Goal: Find specific page/section: Find specific page/section

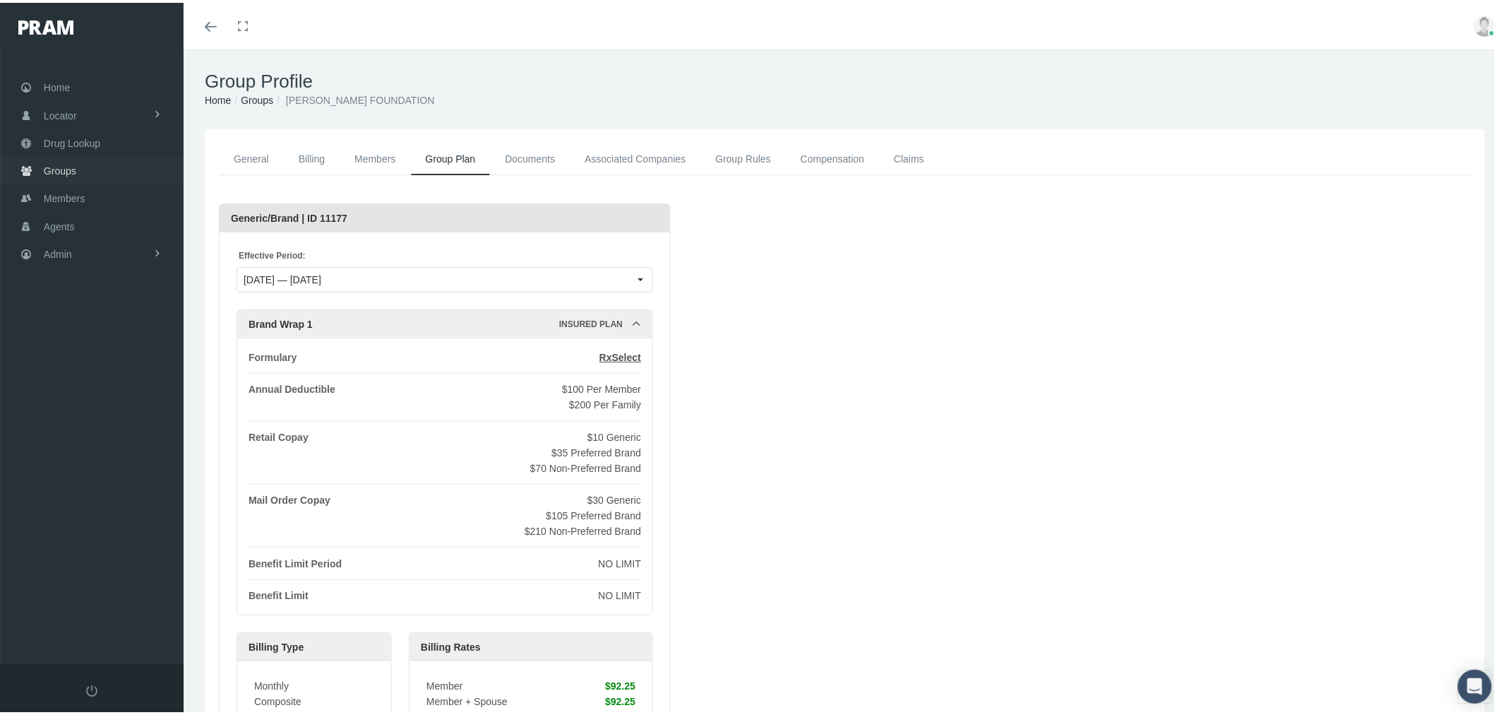
drag, startPoint x: 82, startPoint y: 165, endPoint x: 90, endPoint y: 168, distance: 8.9
click at [82, 165] on link "Groups" at bounding box center [92, 168] width 184 height 28
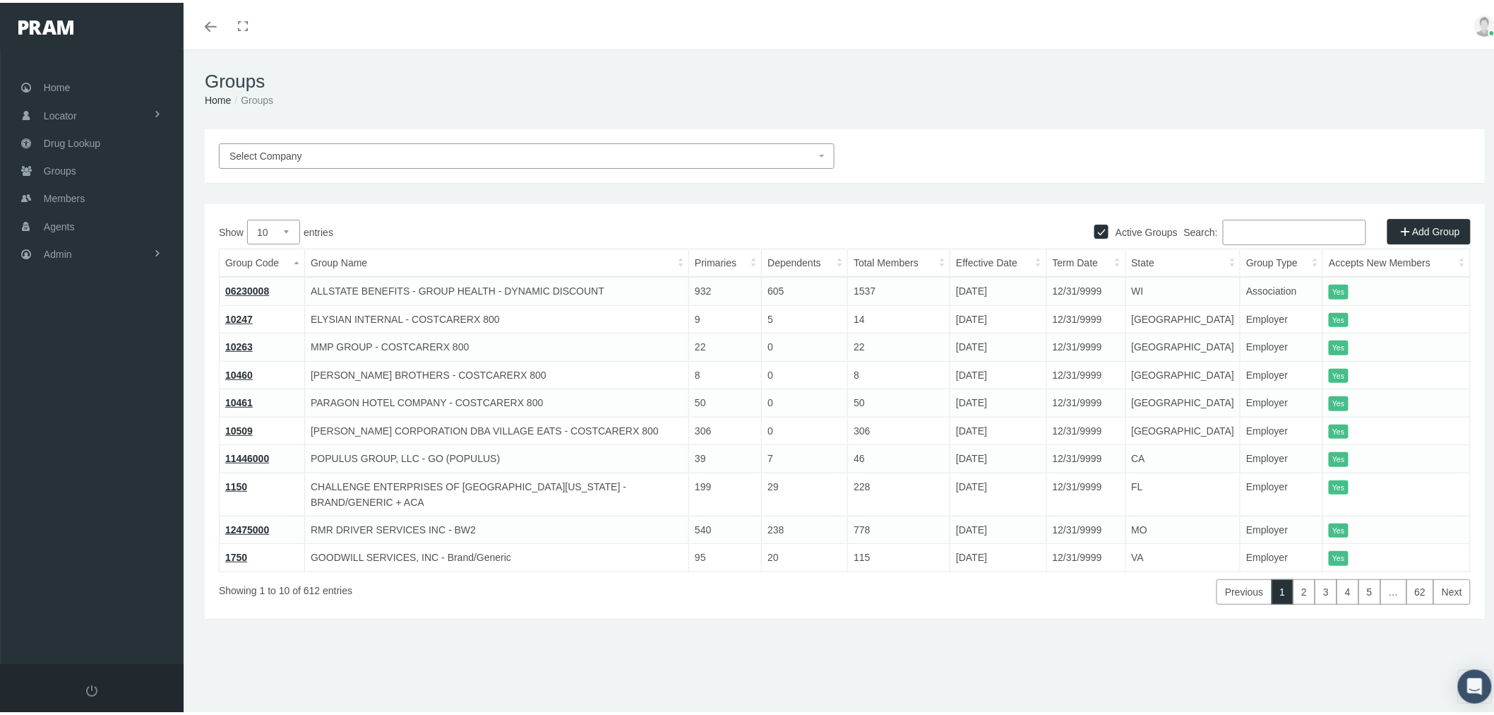
click at [1289, 236] on input "Search:" at bounding box center [1294, 229] width 143 height 25
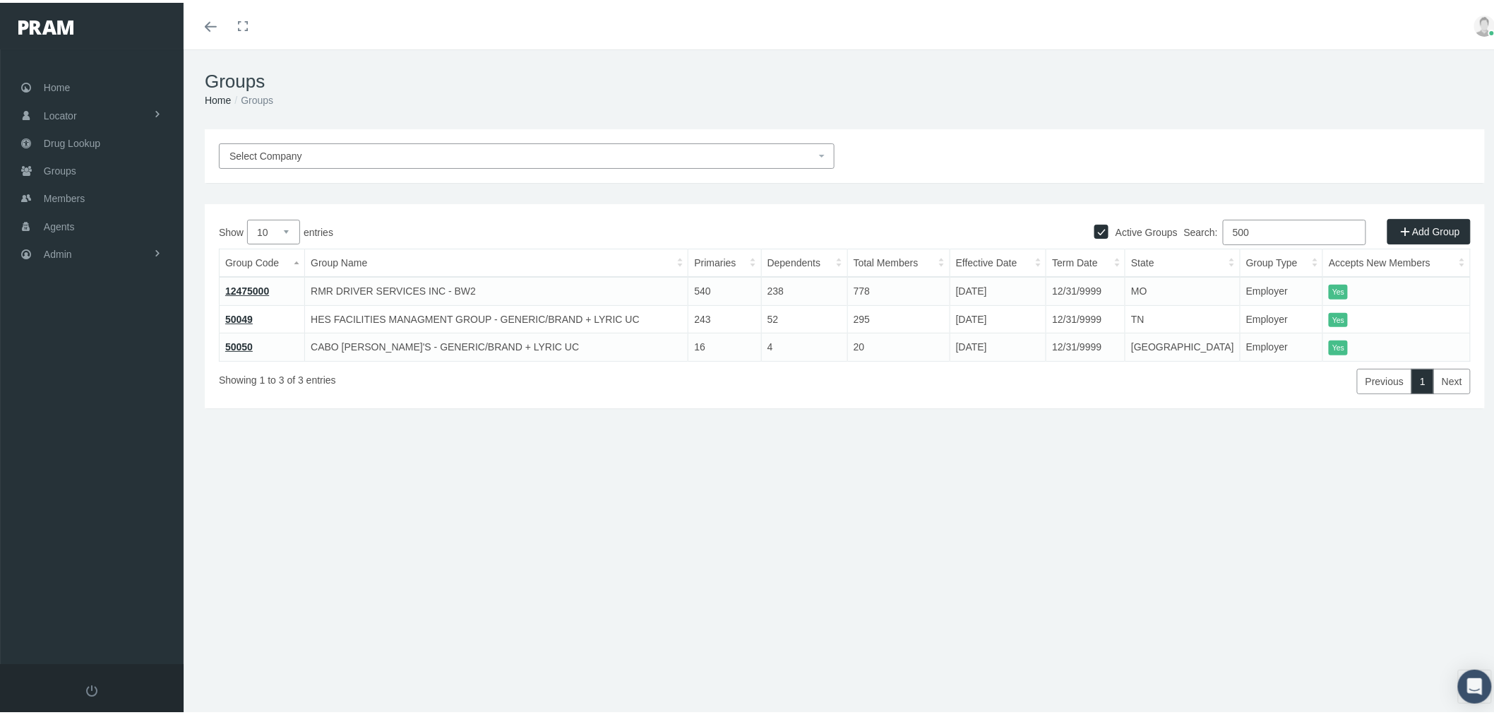
type input "500"
click at [245, 313] on link "50049" at bounding box center [239, 316] width 28 height 11
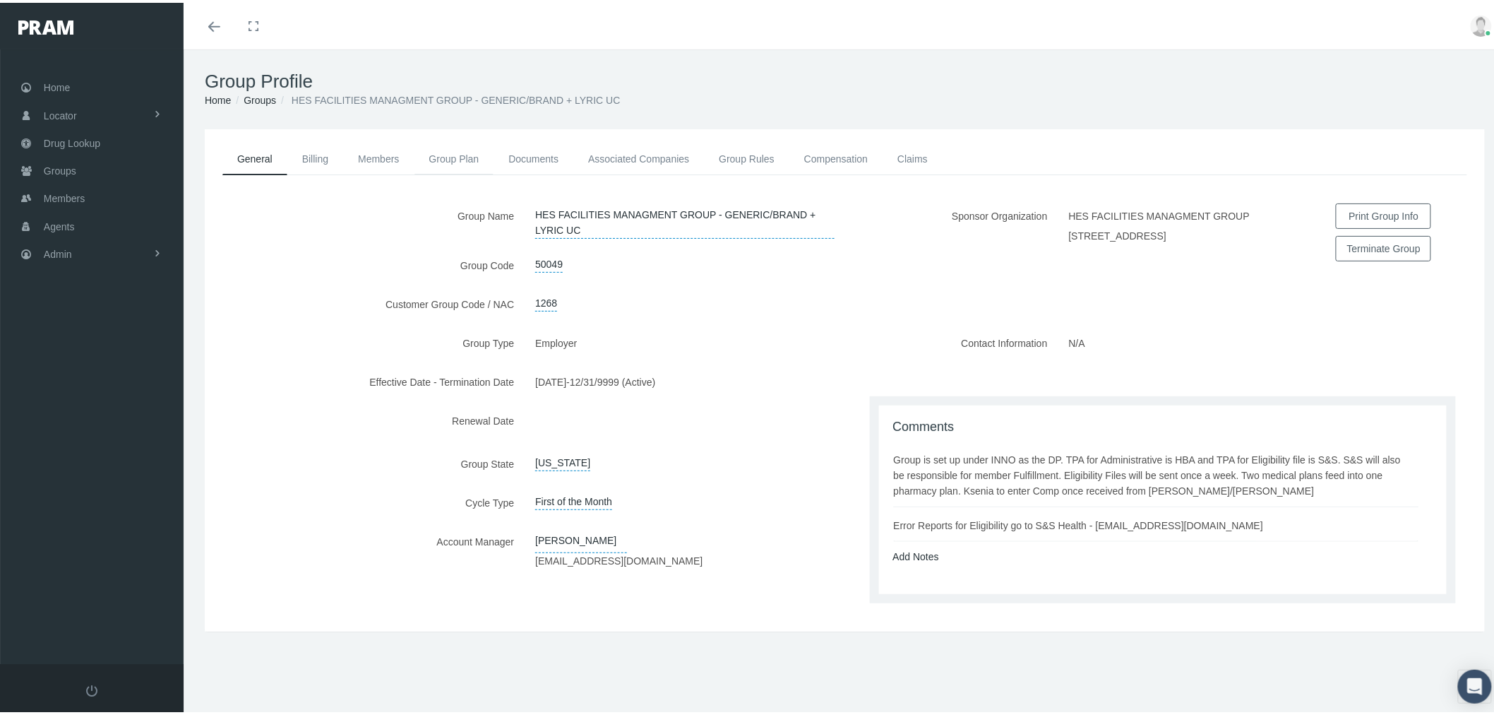
click at [455, 158] on link "Group Plan" at bounding box center [455, 156] width 80 height 31
